Goal: Information Seeking & Learning: Learn about a topic

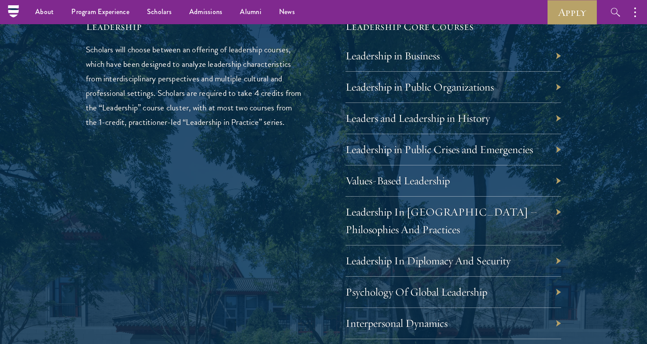
scroll to position [1479, 0]
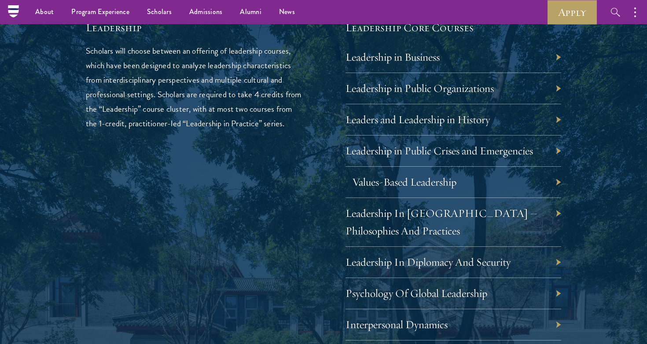
click at [405, 175] on link "Values-Based Leadership" at bounding box center [404, 182] width 104 height 14
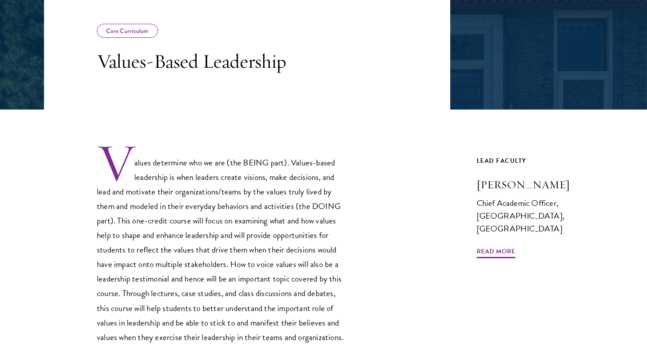
scroll to position [163, 0]
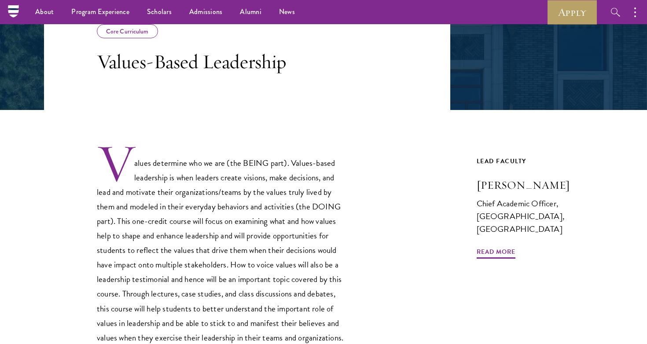
click at [246, 239] on span "Values determine who we are (the BEING part). Values-based leadership is when l…" at bounding box center [220, 250] width 246 height 187
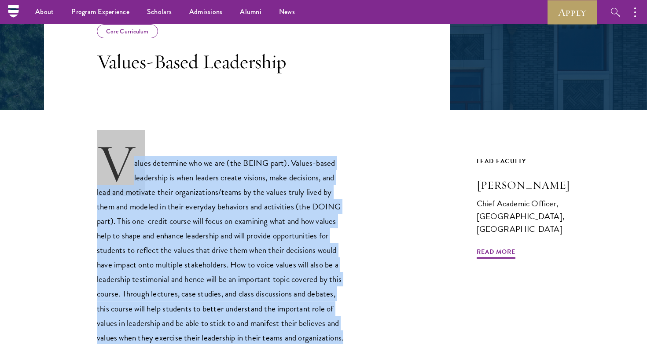
click at [246, 239] on span "Values determine who we are (the BEING part). Values-based leadership is when l…" at bounding box center [220, 250] width 246 height 187
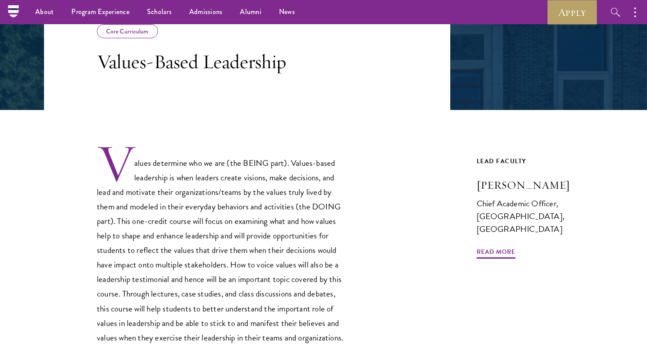
click at [246, 239] on span "Values determine who we are (the BEING part). Values-based leadership is when l…" at bounding box center [220, 250] width 246 height 187
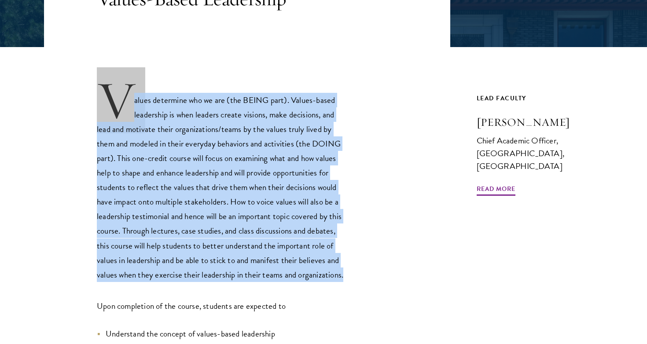
scroll to position [230, 0]
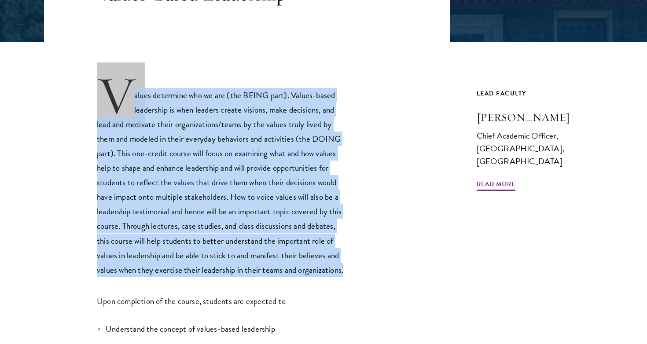
click at [246, 239] on span "Values determine who we are (the BEING part). Values-based leadership is when l…" at bounding box center [220, 182] width 246 height 187
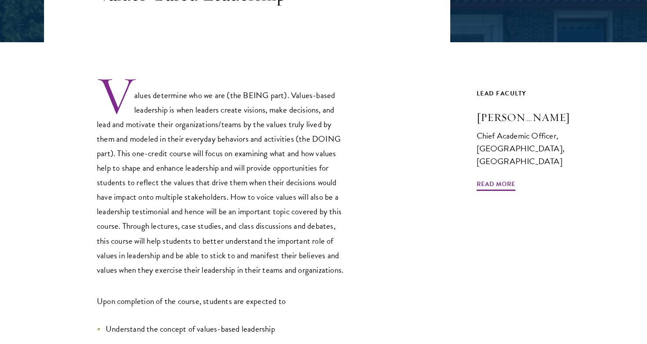
click at [246, 239] on span "Values determine who we are (the BEING part). Values-based leadership is when l…" at bounding box center [220, 182] width 246 height 187
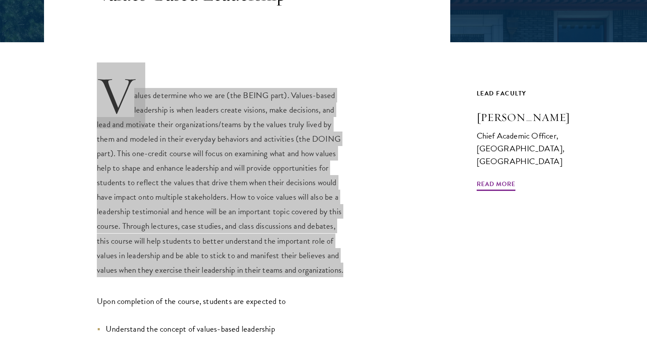
drag, startPoint x: 392, startPoint y: 256, endPoint x: 199, endPoint y: 184, distance: 205.7
click at [199, 184] on span "Values determine who we are (the BEING part). Values-based leadership is when l…" at bounding box center [220, 182] width 246 height 187
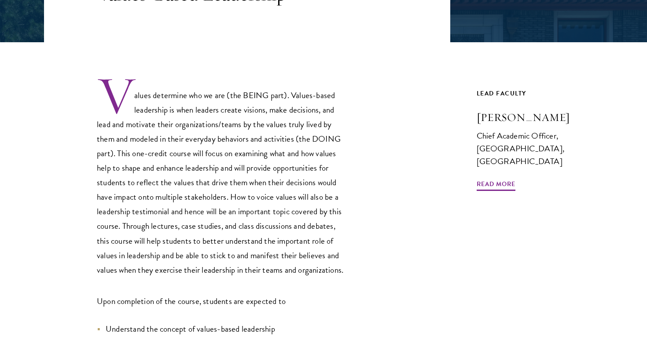
click at [213, 140] on span "Values determine who we are (the BEING part). Values-based leadership is when l…" at bounding box center [220, 182] width 246 height 187
click at [303, 170] on span "Values determine who we are (the BEING part). Values-based leadership is when l…" at bounding box center [220, 182] width 246 height 187
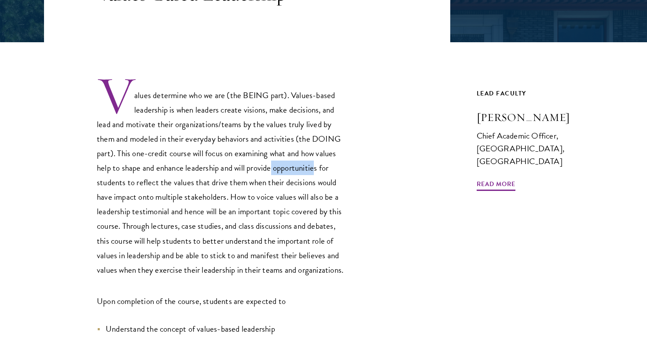
click at [303, 170] on span "Values determine who we are (the BEING part). Values-based leadership is when l…" at bounding box center [220, 182] width 246 height 187
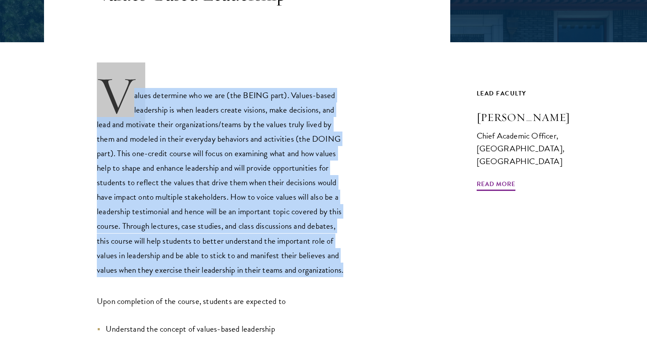
click at [303, 170] on span "Values determine who we are (the BEING part). Values-based leadership is when l…" at bounding box center [220, 182] width 246 height 187
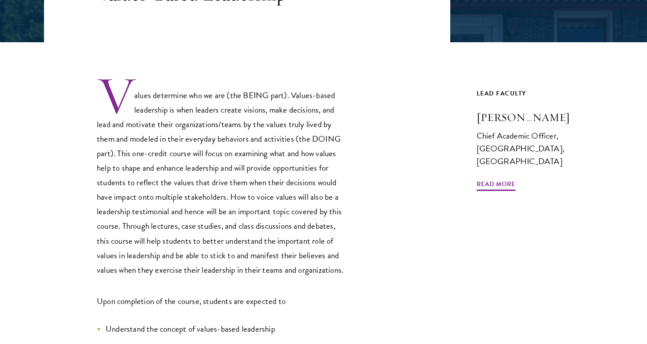
click at [303, 170] on span "Values determine who we are (the BEING part). Values-based leadership is when l…" at bounding box center [220, 182] width 246 height 187
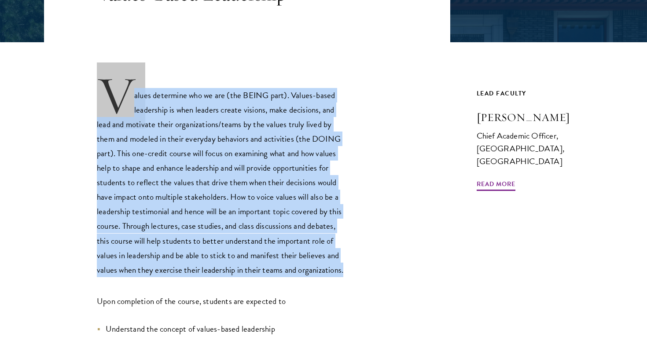
click at [303, 170] on span "Values determine who we are (the BEING part). Values-based leadership is when l…" at bounding box center [220, 182] width 246 height 187
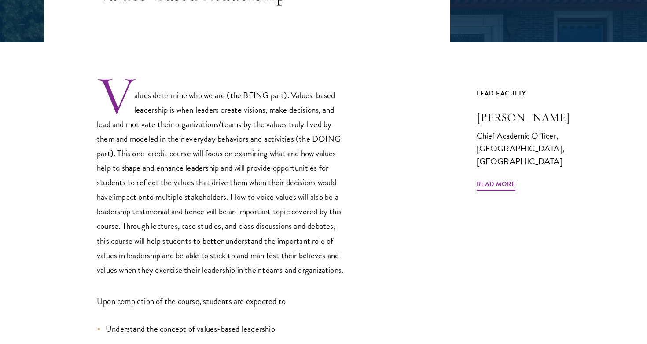
click at [303, 170] on span "Values determine who we are (the BEING part). Values-based leadership is when l…" at bounding box center [220, 182] width 246 height 187
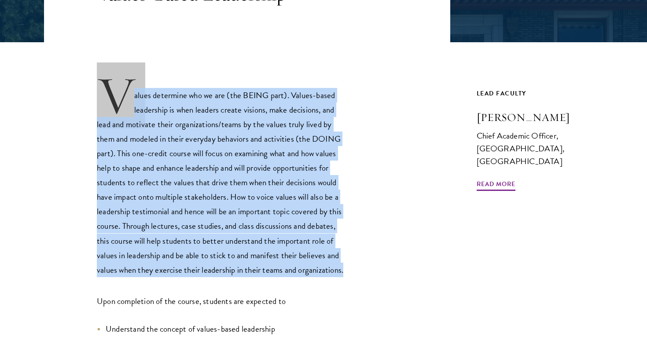
click at [303, 170] on span "Values determine who we are (the BEING part). Values-based leadership is when l…" at bounding box center [220, 182] width 246 height 187
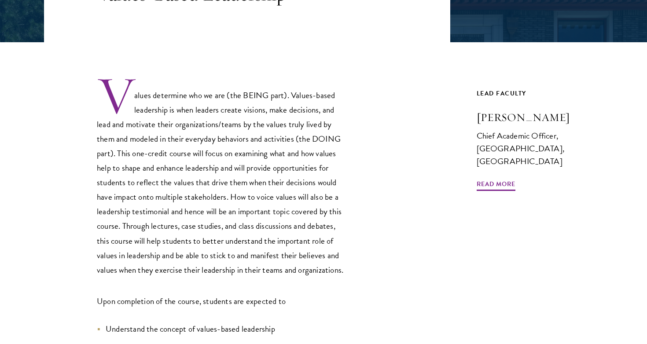
click at [272, 92] on span "Values determine who we are (the BEING part). Values-based leadership is when l…" at bounding box center [220, 182] width 246 height 187
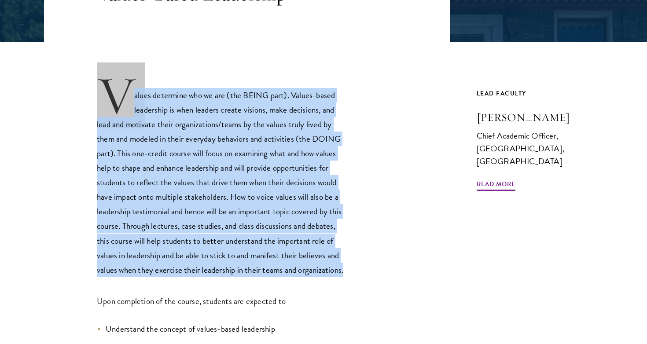
click at [272, 92] on span "Values determine who we are (the BEING part). Values-based leadership is when l…" at bounding box center [220, 182] width 246 height 187
click at [185, 120] on span "Values determine who we are (the BEING part). Values-based leadership is when l…" at bounding box center [220, 182] width 246 height 187
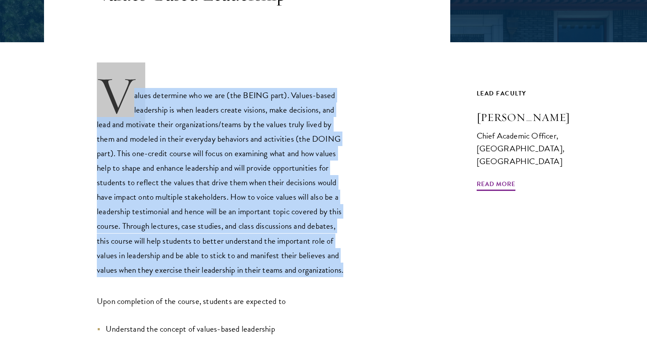
click at [263, 178] on span "Values determine who we are (the BEING part). Values-based leadership is when l…" at bounding box center [220, 182] width 246 height 187
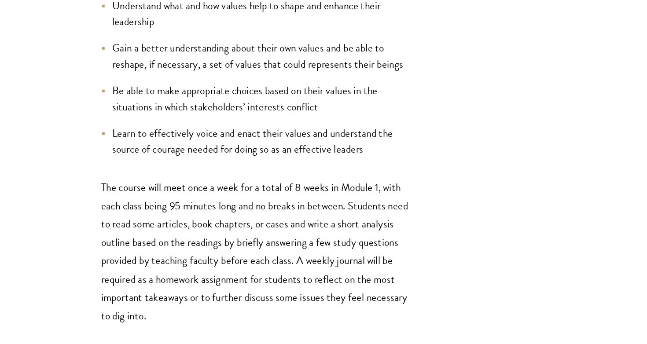
scroll to position [508, 0]
